Goal: Obtain resource: Download file/media

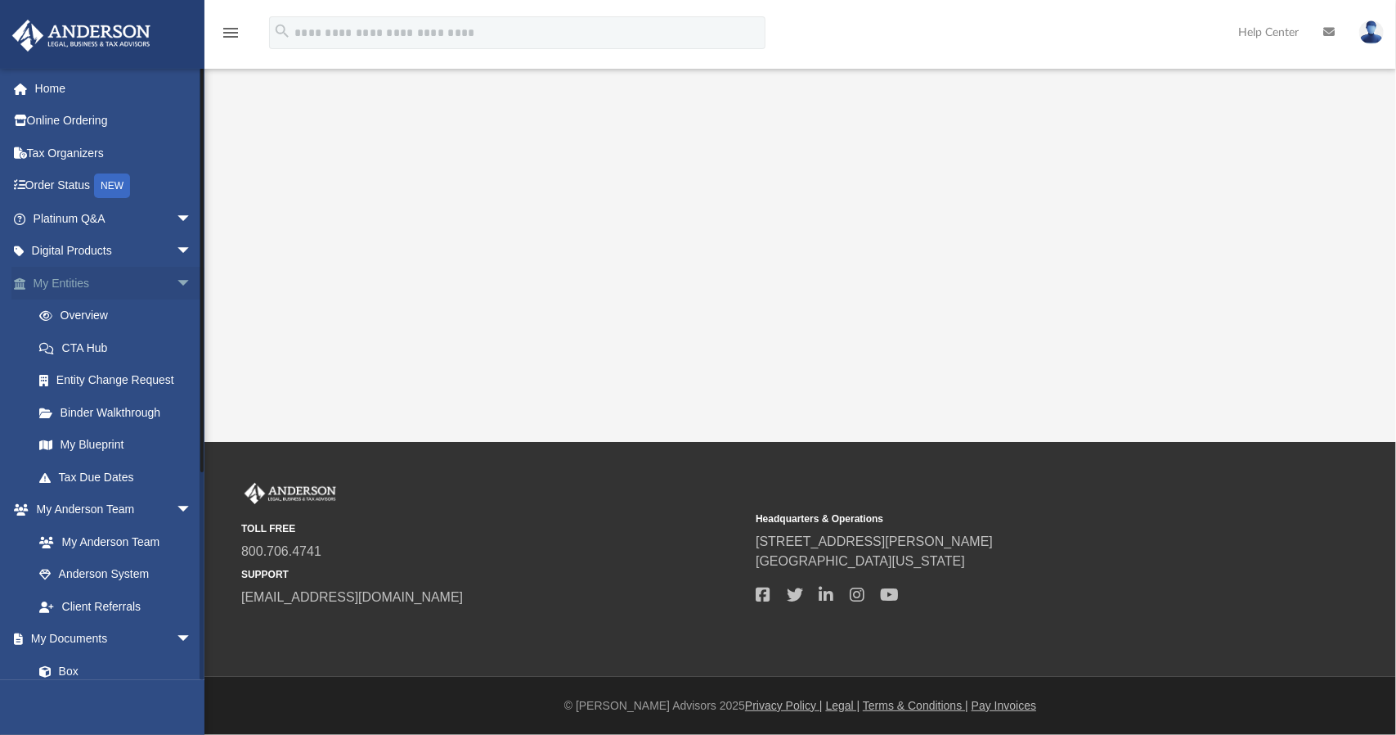
click at [136, 287] on link "My Entities arrow_drop_down" at bounding box center [113, 283] width 205 height 33
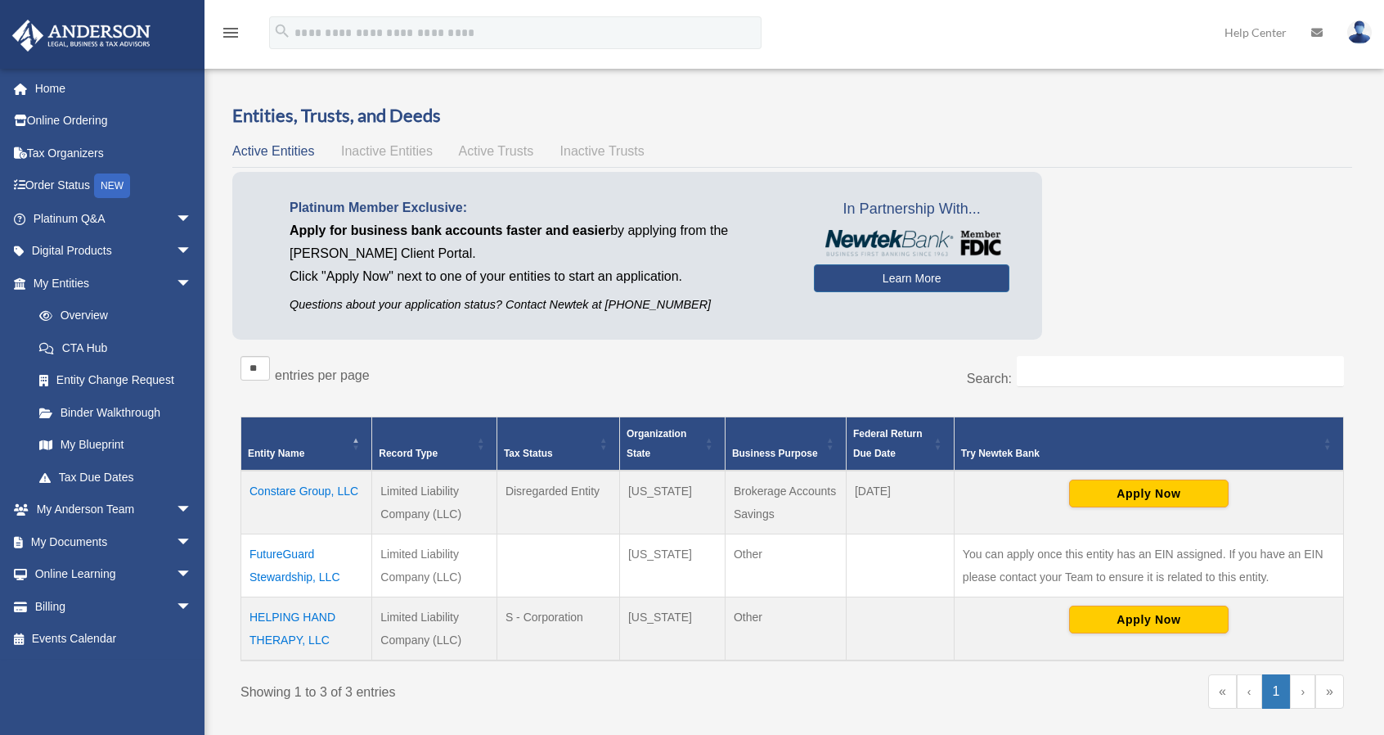
click at [286, 616] on td "HELPING HAND THERAPY, LLC" at bounding box center [306, 628] width 131 height 64
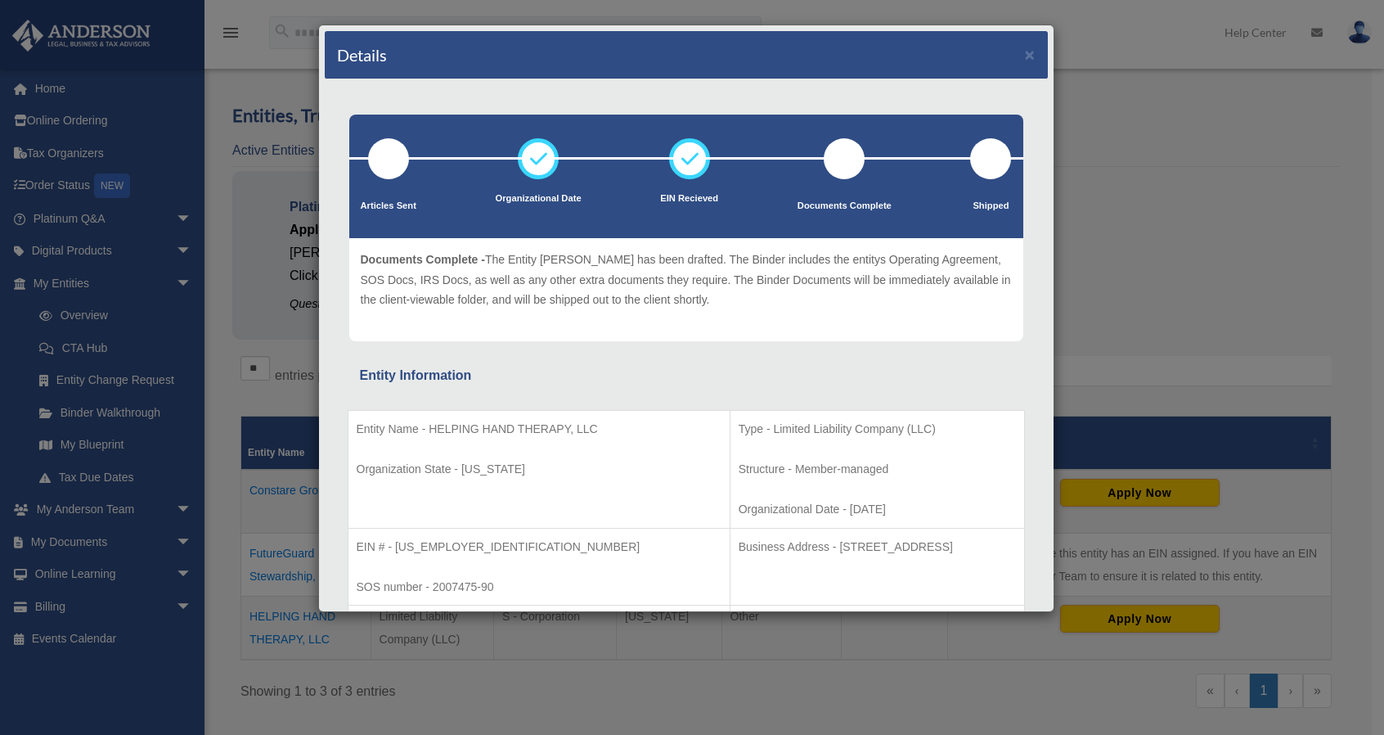
click at [828, 161] on div at bounding box center [844, 158] width 41 height 41
click at [1025, 56] on button "×" at bounding box center [1030, 54] width 11 height 17
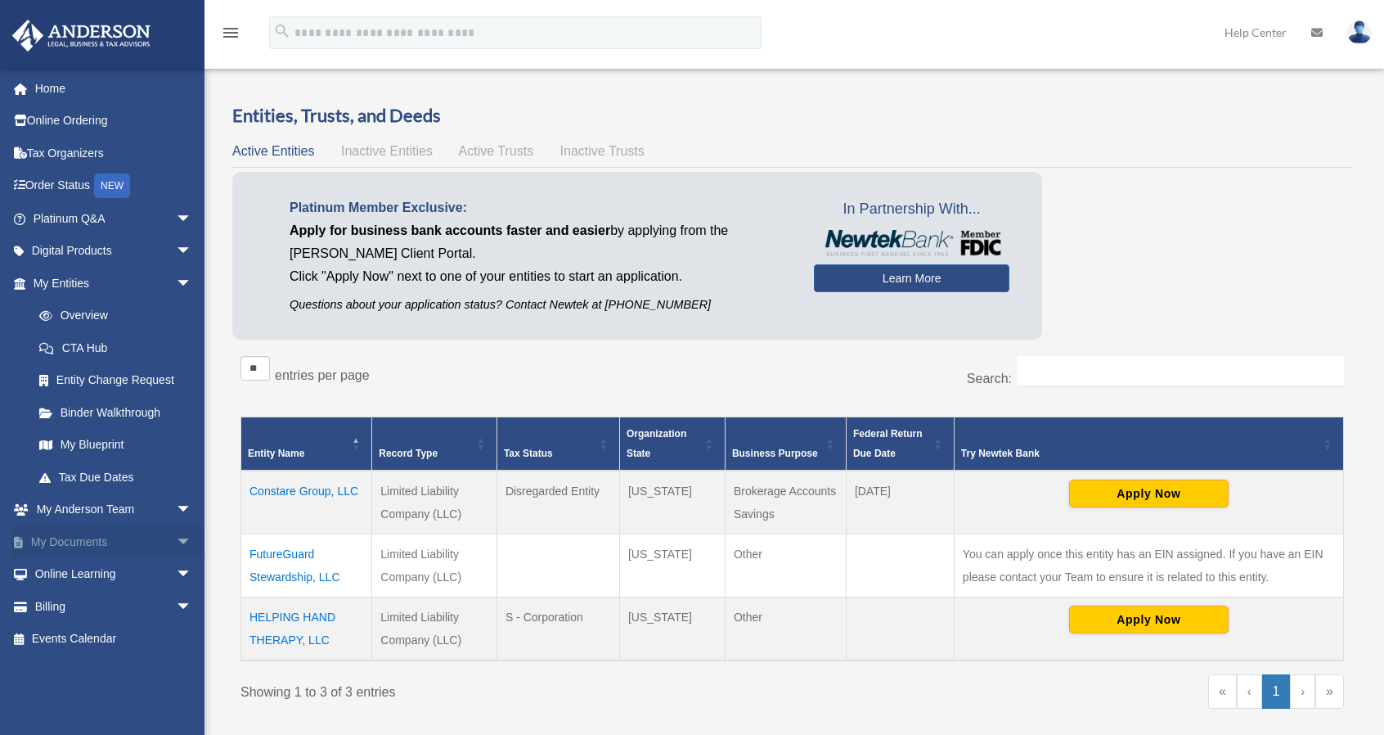
click at [176, 542] on span "arrow_drop_down" at bounding box center [192, 542] width 33 height 34
click at [68, 570] on link "Box" at bounding box center [120, 574] width 194 height 33
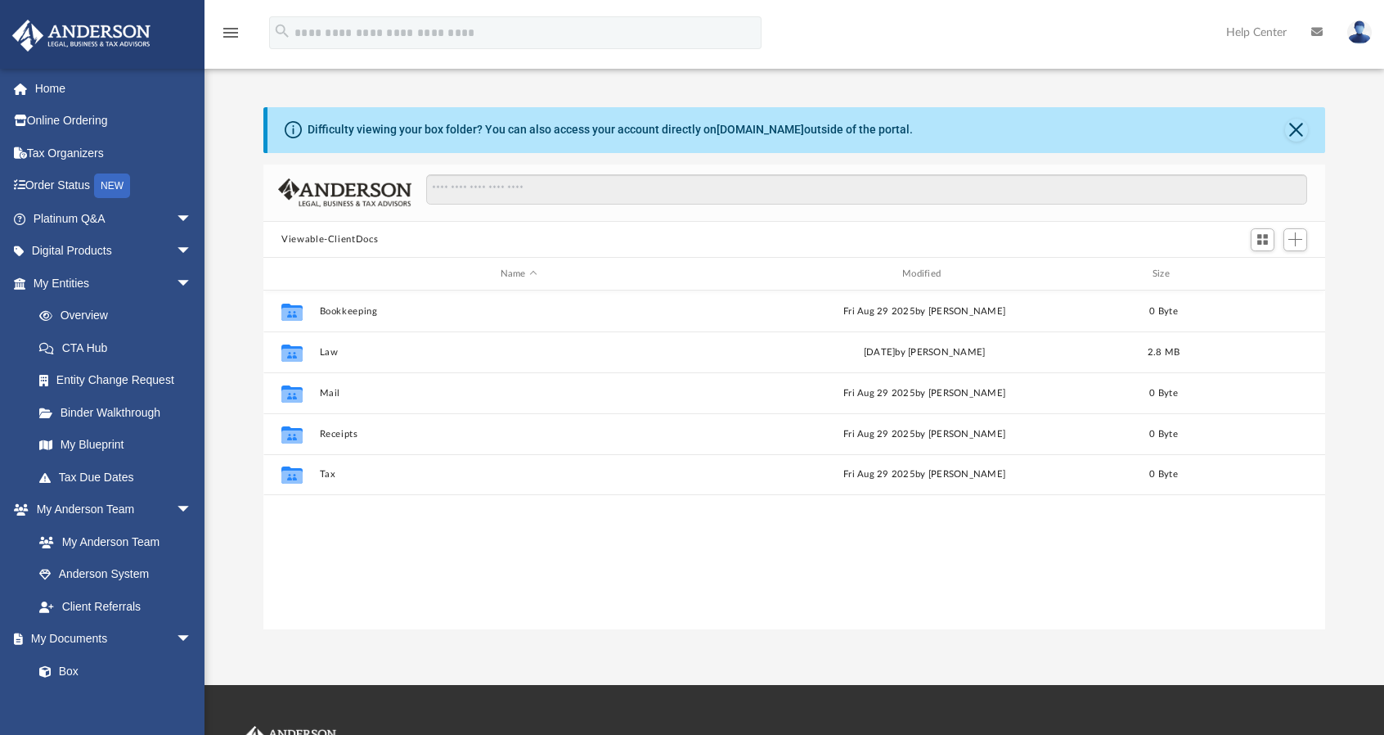
scroll to position [359, 1049]
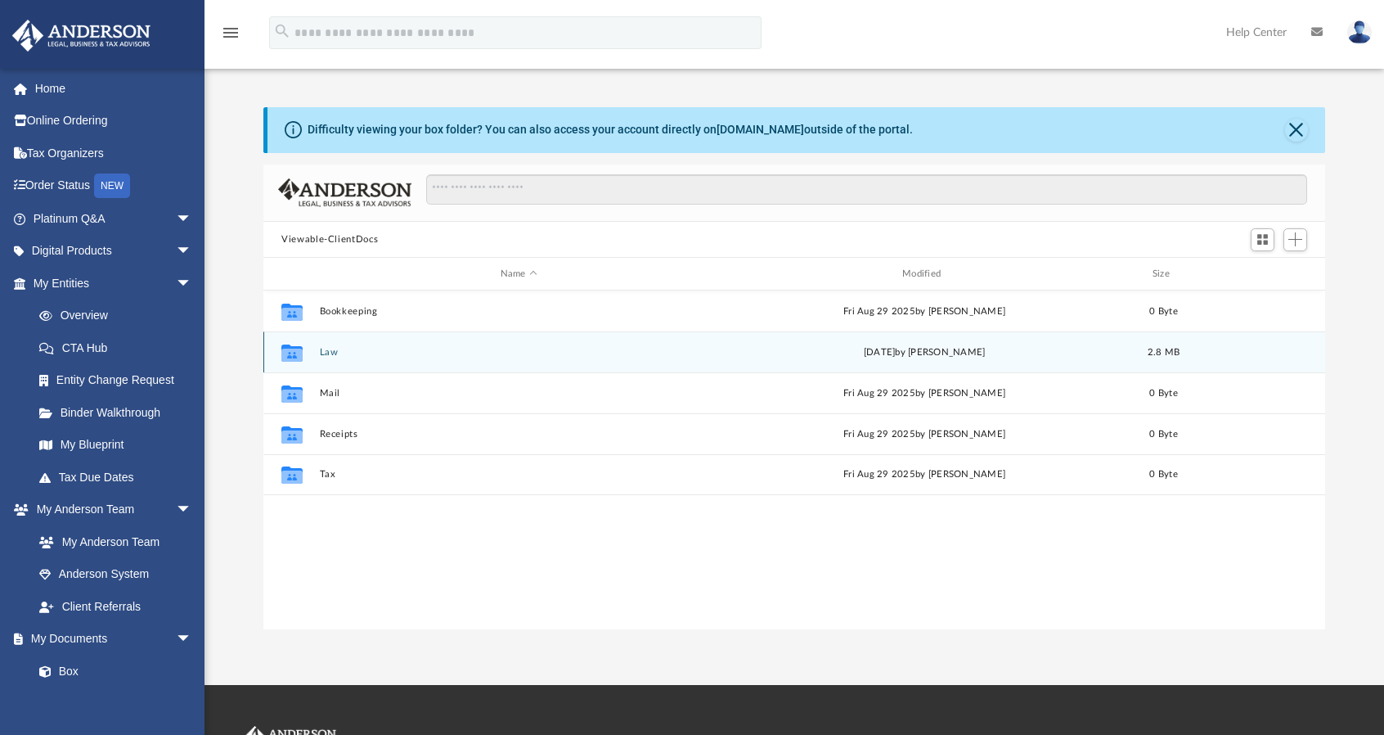
click at [335, 356] on button "Law" at bounding box center [519, 352] width 398 height 11
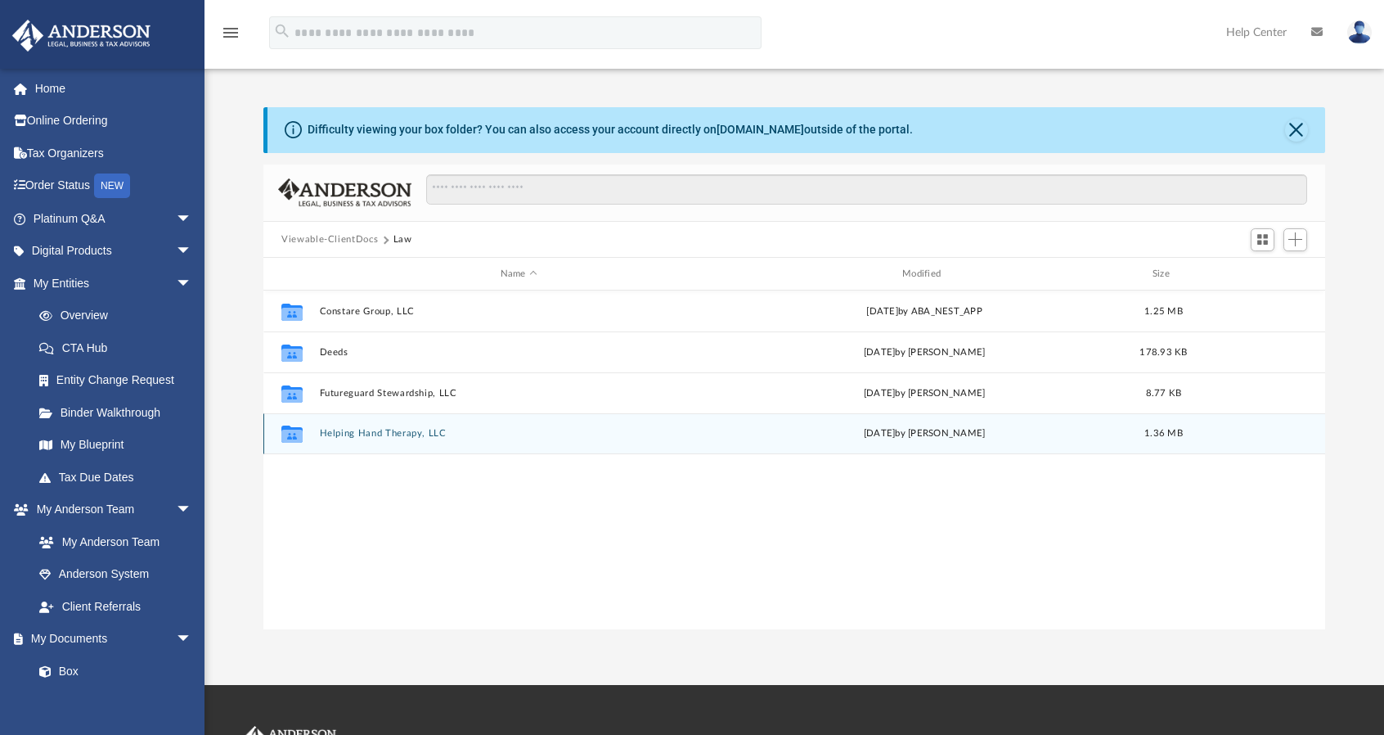
click at [350, 421] on div "Collaborated Folder Helping Hand Therapy, LLC [DATE] by [PERSON_NAME] 1.36 MB" at bounding box center [794, 433] width 1062 height 41
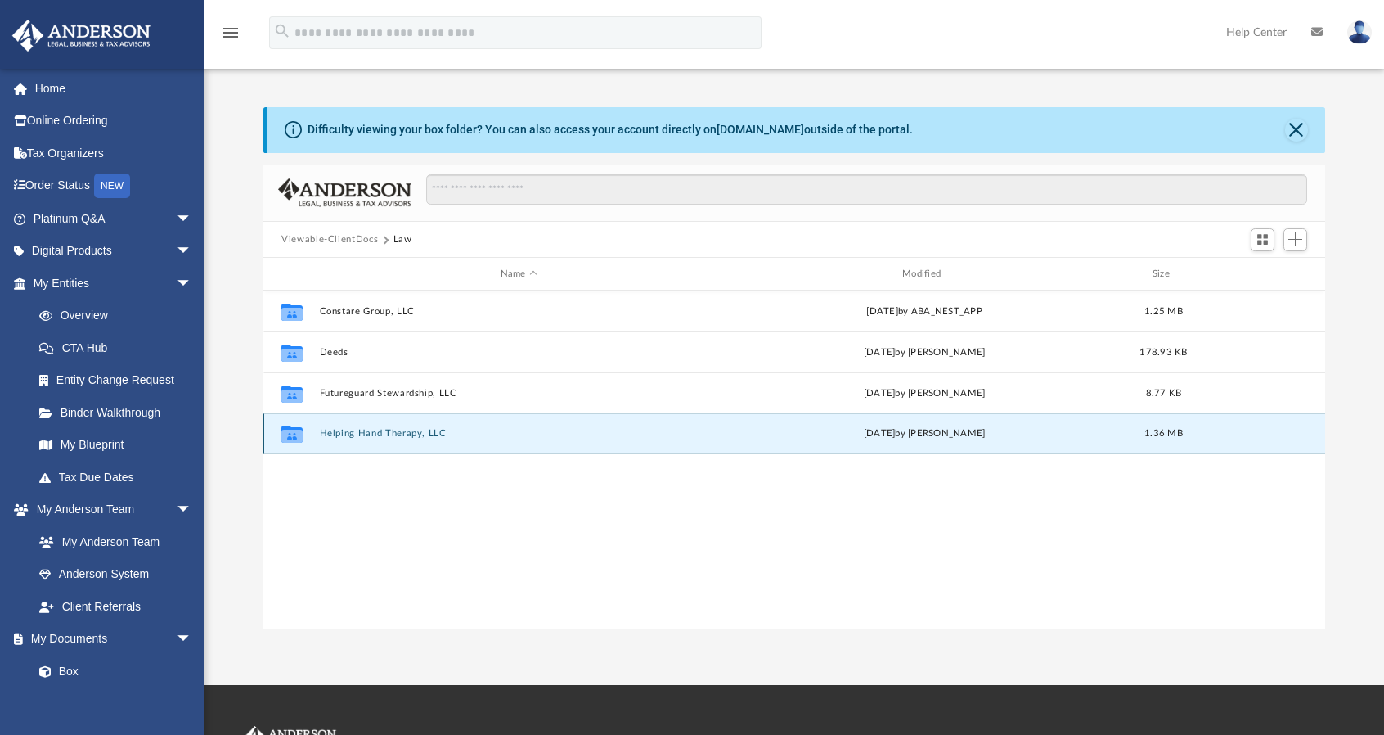
click at [351, 434] on button "Helping Hand Therapy, LLC" at bounding box center [519, 434] width 398 height 11
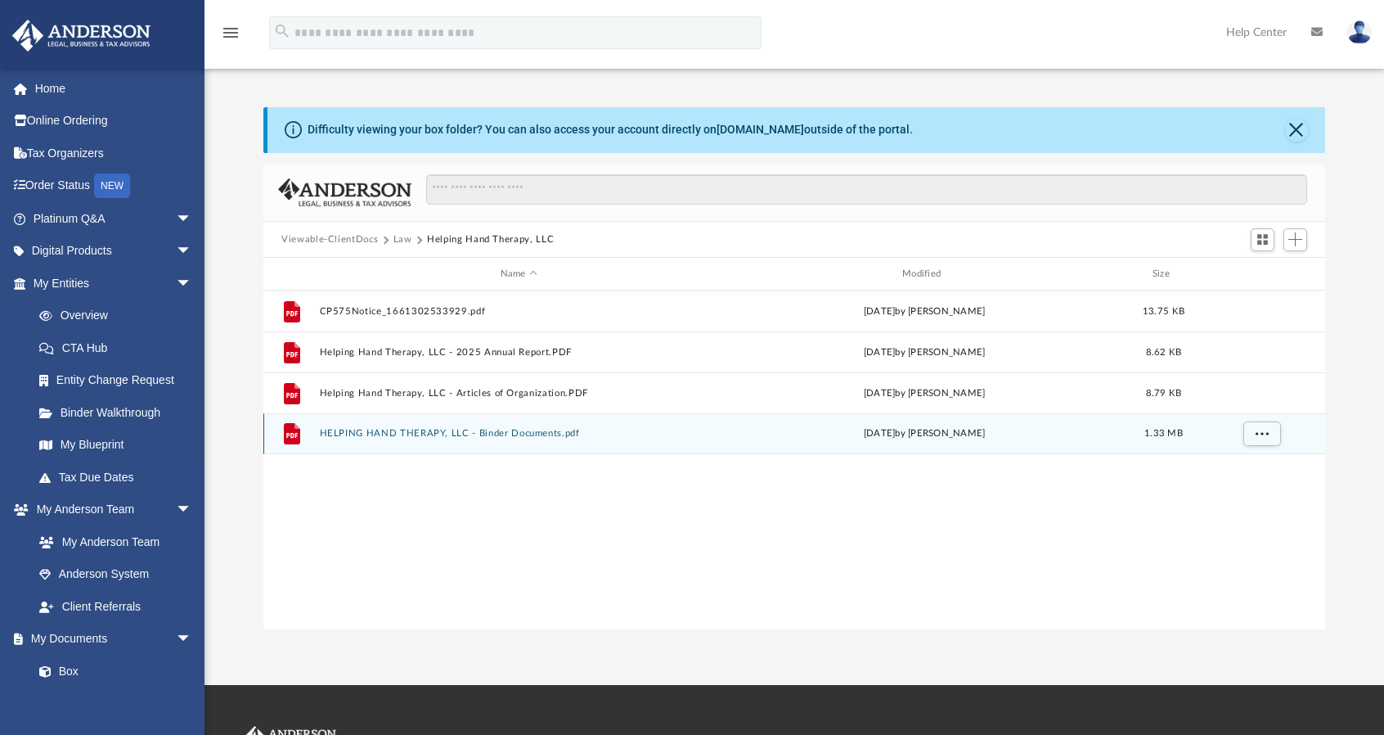
click at [404, 439] on div "File HELPING HAND THERAPY, LLC - Binder Documents.pdf [DATE] by [PERSON_NAME] 1…" at bounding box center [794, 433] width 1062 height 41
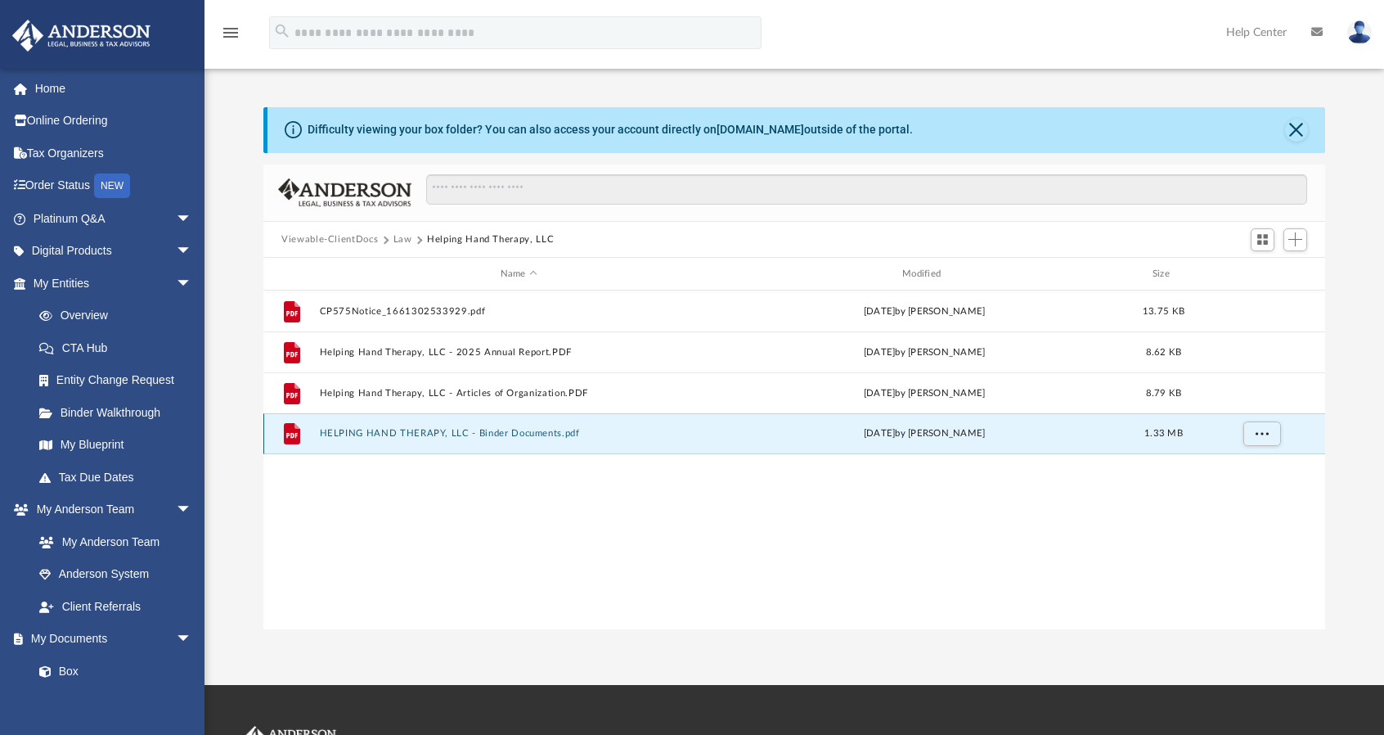
click at [405, 432] on button "HELPING HAND THERAPY, LLC - Binder Documents.pdf" at bounding box center [519, 434] width 398 height 11
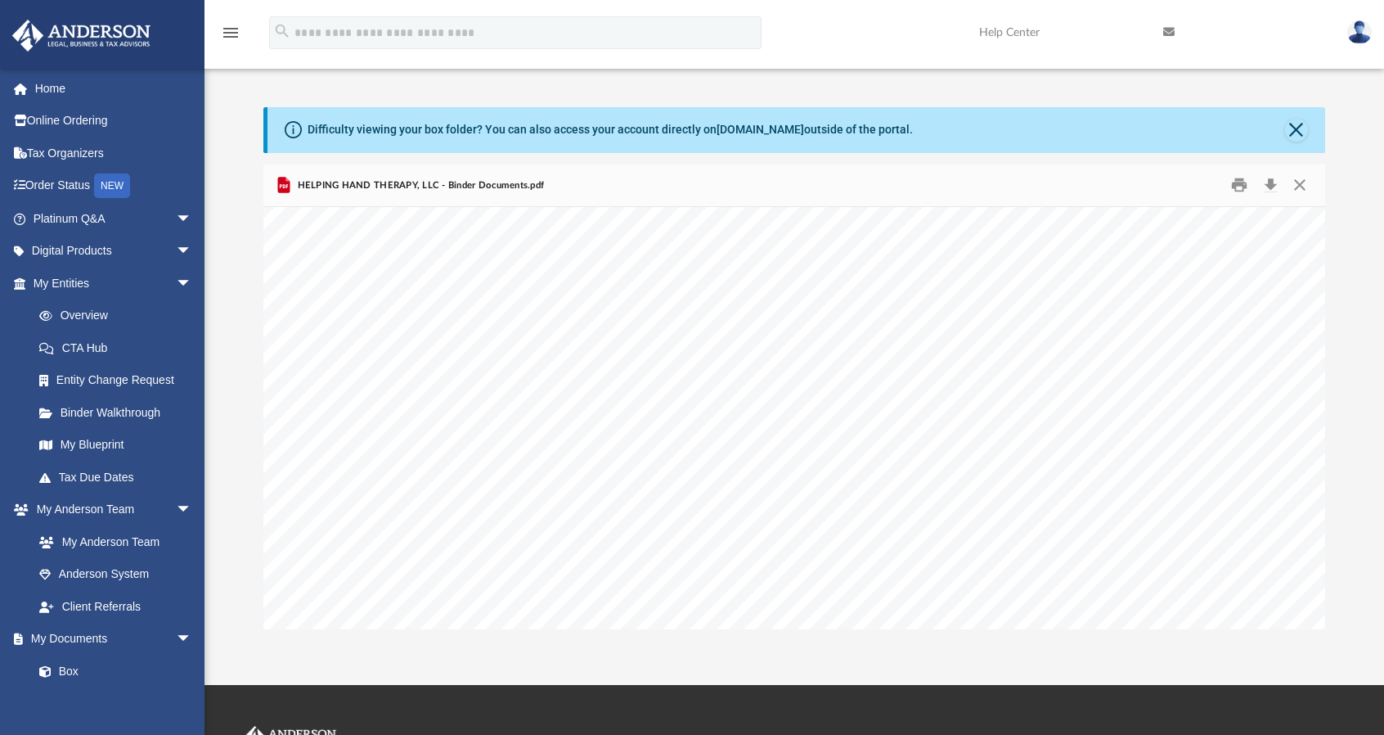
scroll to position [75911, 0]
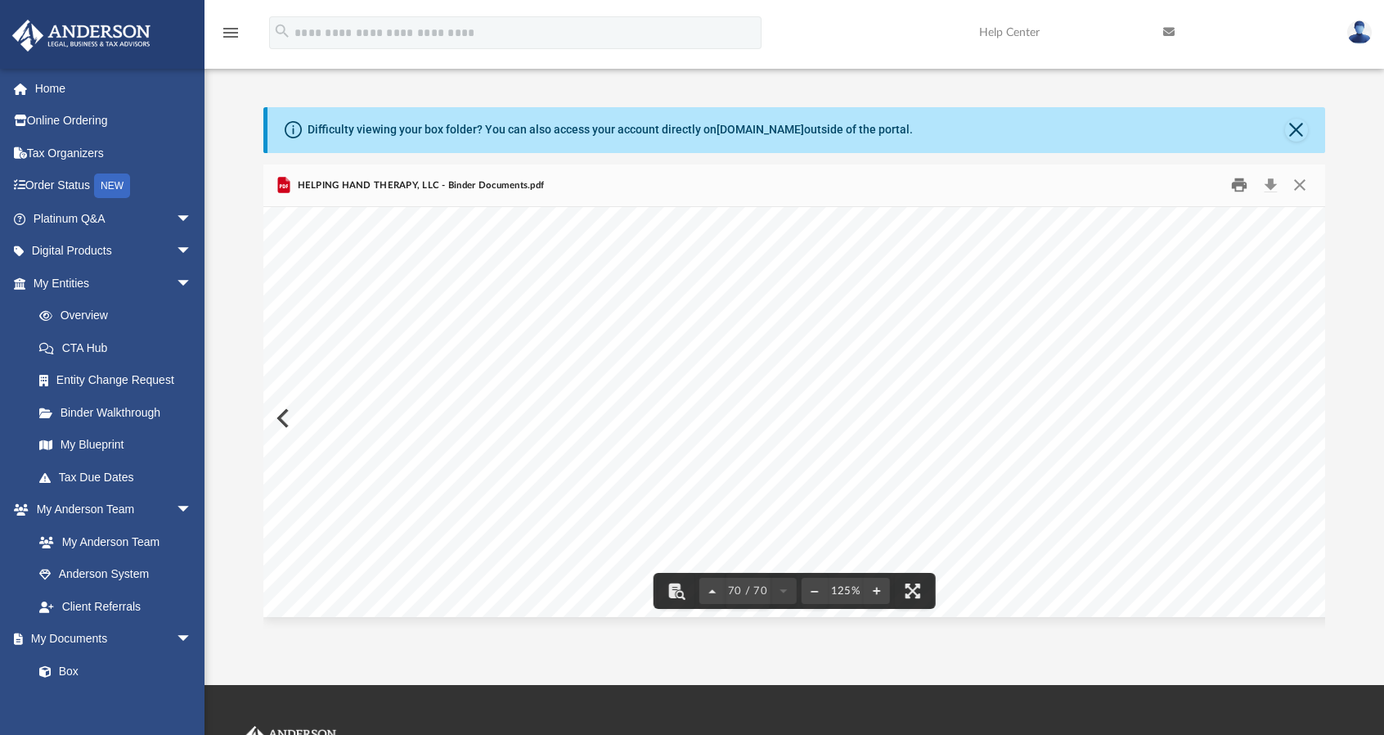
click at [1237, 181] on button "Print" at bounding box center [1240, 185] width 33 height 25
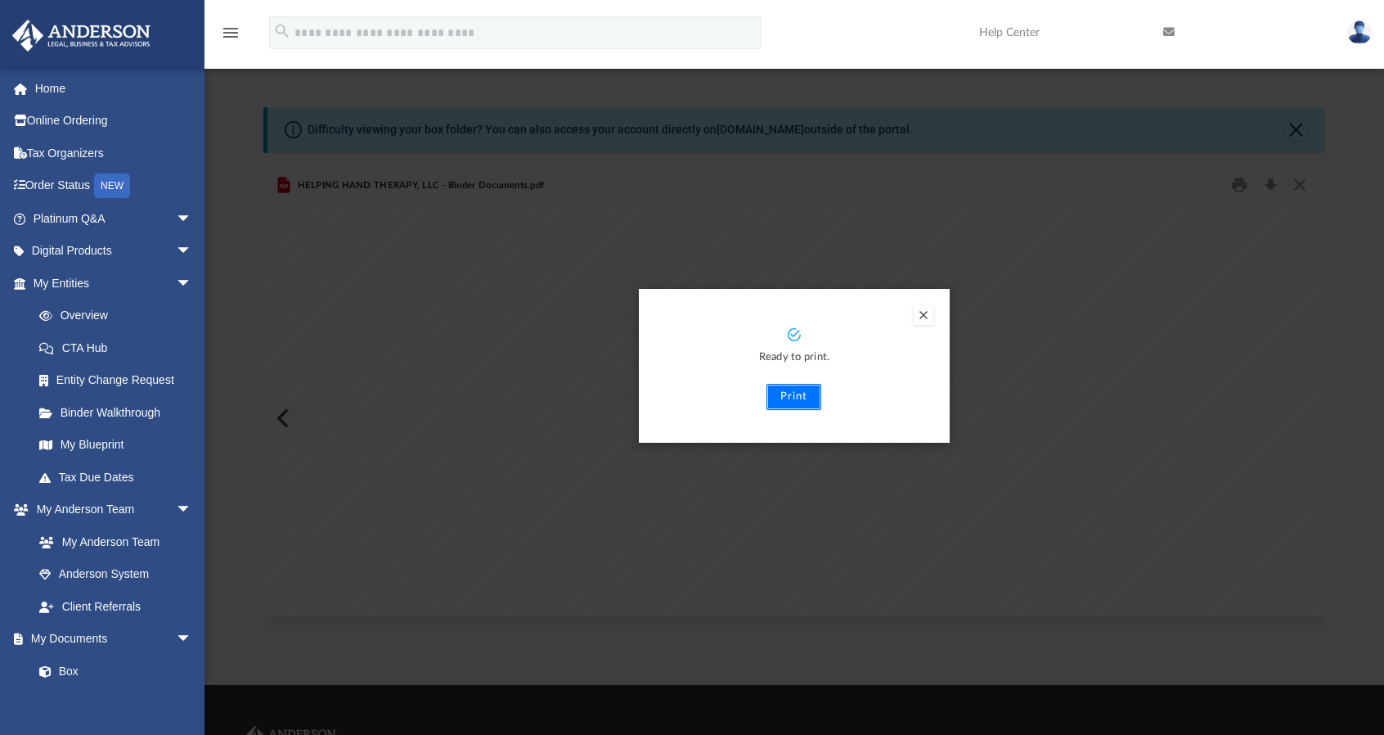
click at [797, 394] on button "Print" at bounding box center [793, 397] width 55 height 26
